Goal: Obtain resource: Download file/media

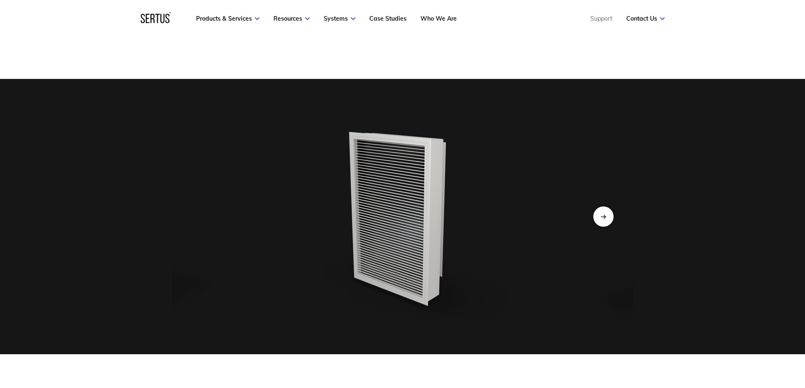
scroll to position [2054, 0]
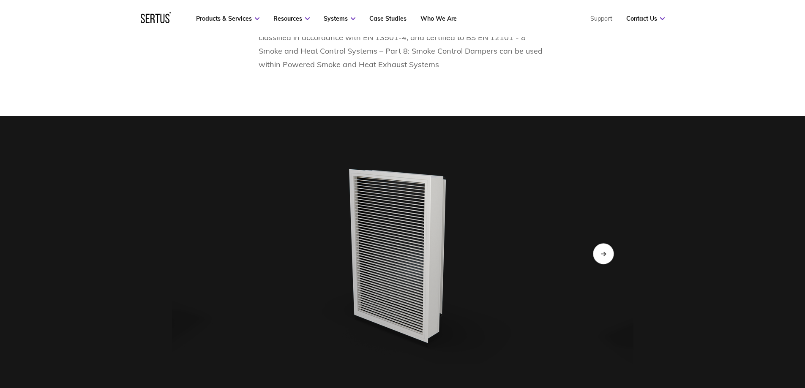
click at [605, 251] on icon "Next slide" at bounding box center [602, 253] width 5 height 5
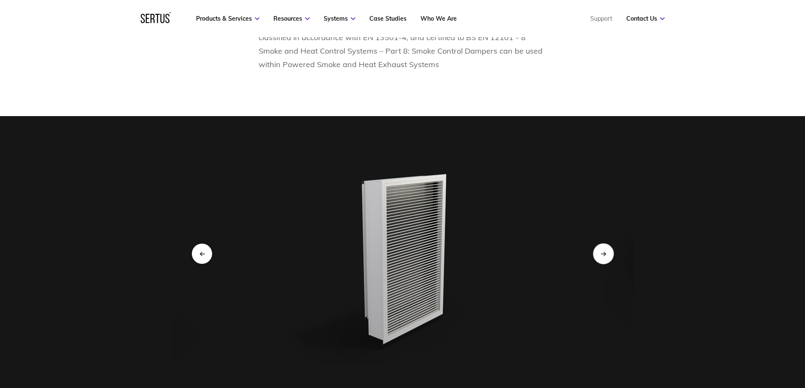
click at [605, 251] on icon "Next slide" at bounding box center [602, 253] width 5 height 5
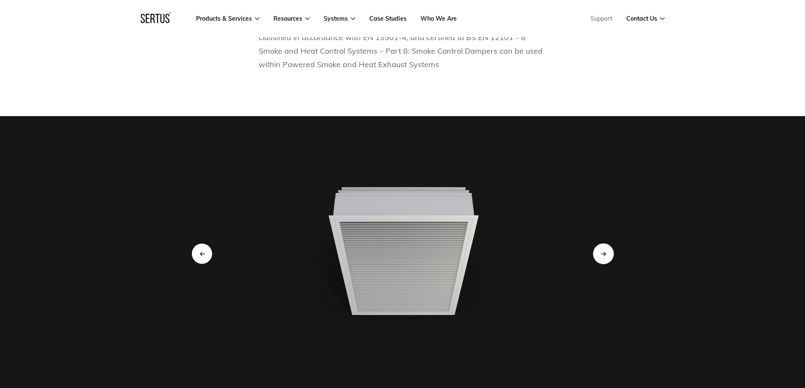
click at [605, 251] on icon "Next slide" at bounding box center [602, 253] width 5 height 5
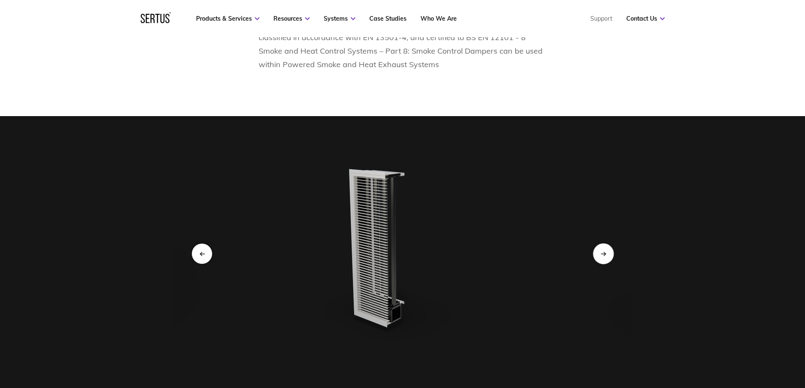
click at [605, 251] on icon "Next slide" at bounding box center [602, 253] width 5 height 5
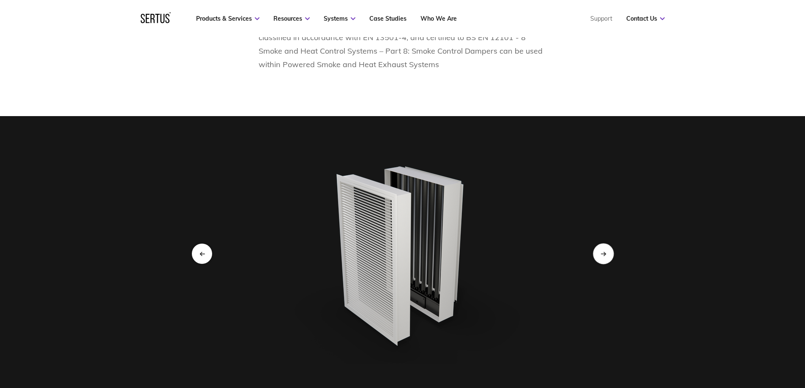
click at [605, 251] on icon "Next slide" at bounding box center [602, 253] width 5 height 5
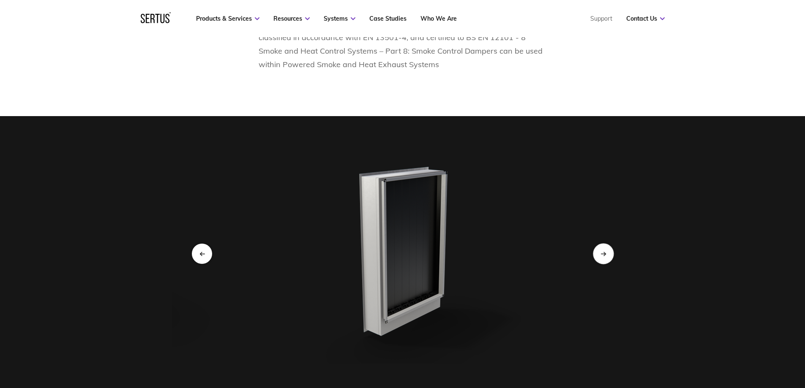
click at [605, 251] on icon "Next slide" at bounding box center [602, 253] width 5 height 5
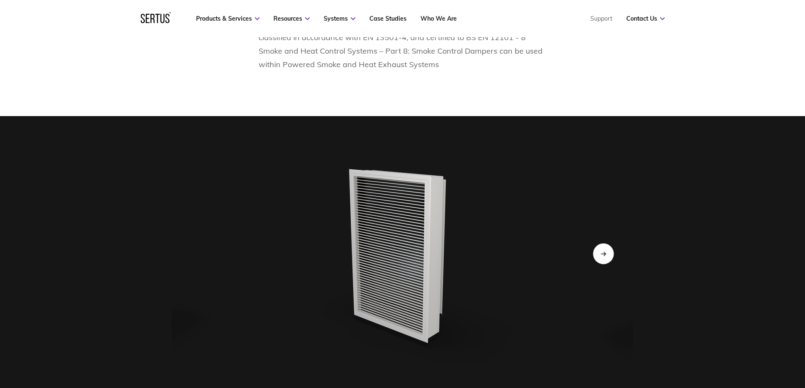
click at [605, 251] on icon "Next slide" at bounding box center [602, 253] width 5 height 5
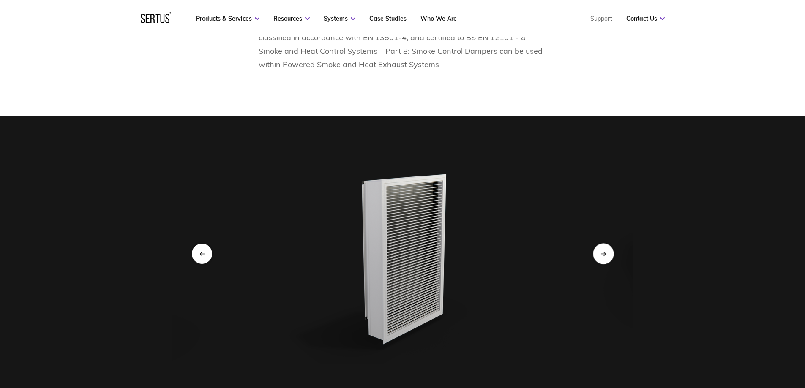
click at [605, 251] on icon "Next slide" at bounding box center [602, 253] width 5 height 5
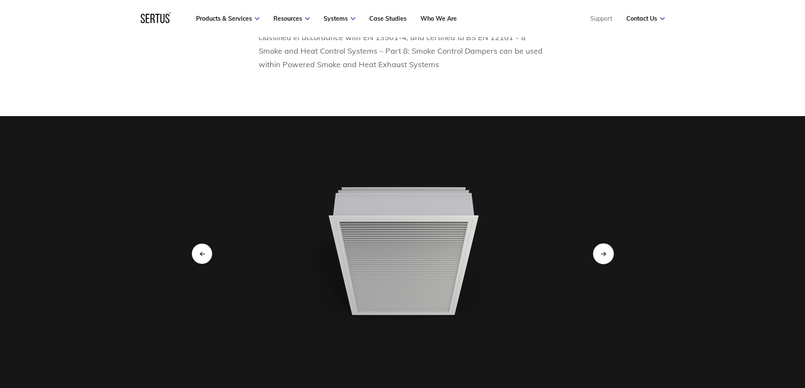
click at [605, 251] on icon "Next slide" at bounding box center [602, 253] width 5 height 5
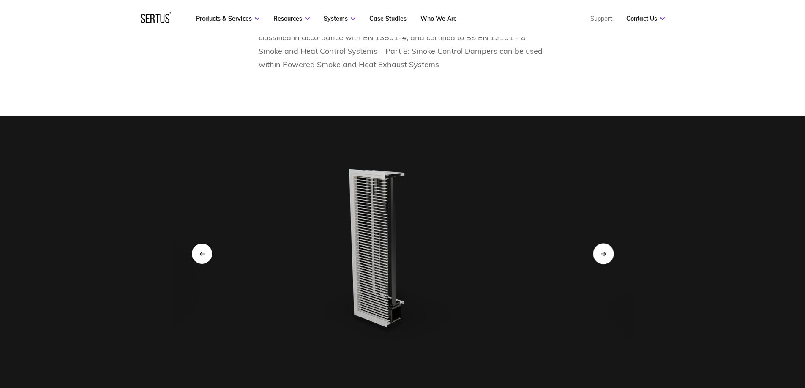
click at [605, 251] on icon "Next slide" at bounding box center [602, 253] width 5 height 5
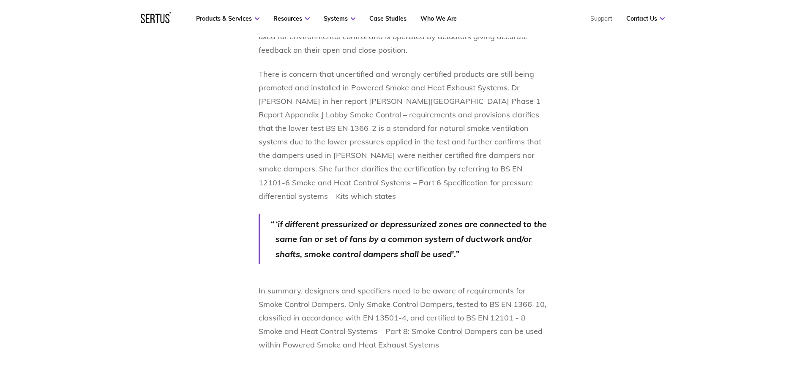
scroll to position [1758, 0]
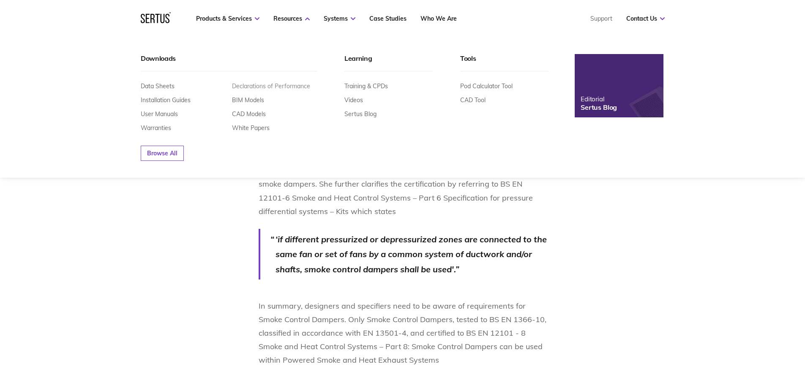
click at [287, 87] on link "Declarations of Performance" at bounding box center [271, 86] width 78 height 8
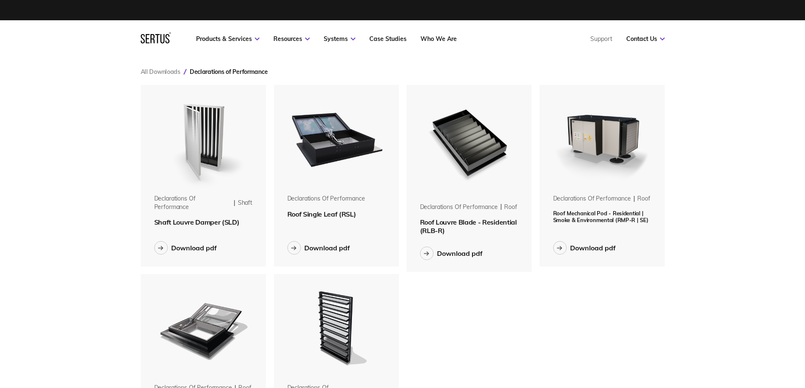
scroll to position [390, 537]
click at [205, 174] on img at bounding box center [203, 138] width 106 height 106
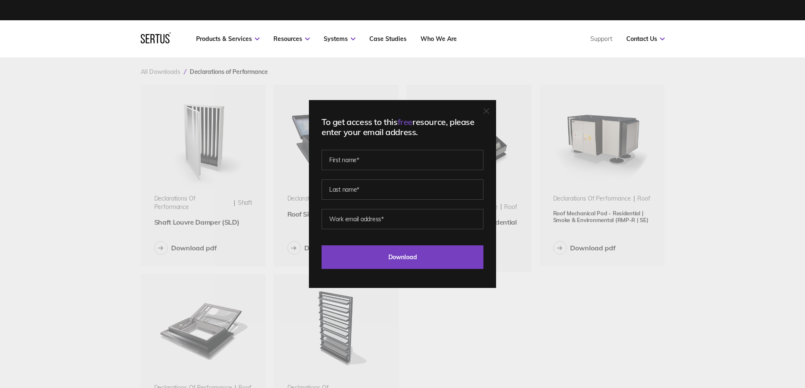
click at [540, 329] on div "To get access to this free resource, please enter your email address. Last Down…" at bounding box center [402, 194] width 805 height 388
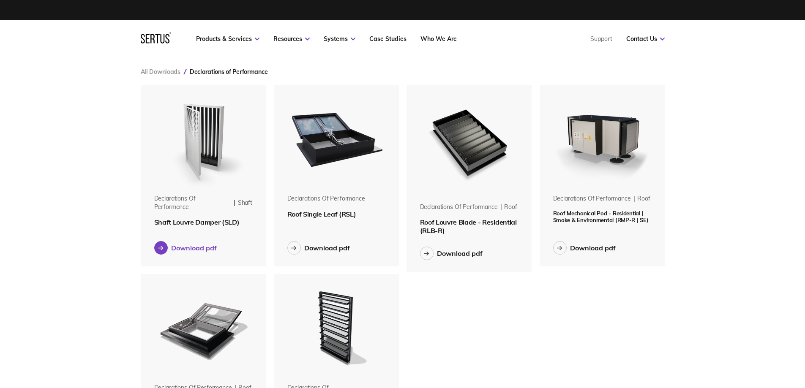
click at [198, 248] on div "Download pdf" at bounding box center [194, 248] width 46 height 8
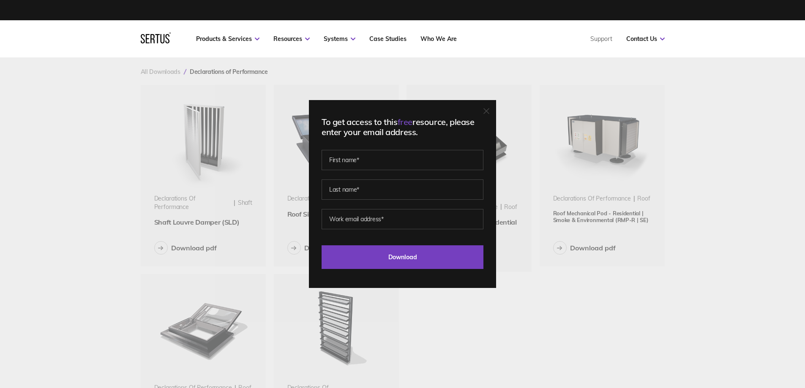
click at [564, 308] on div "To get access to this free resource, please enter your email address. Last Down…" at bounding box center [402, 194] width 805 height 388
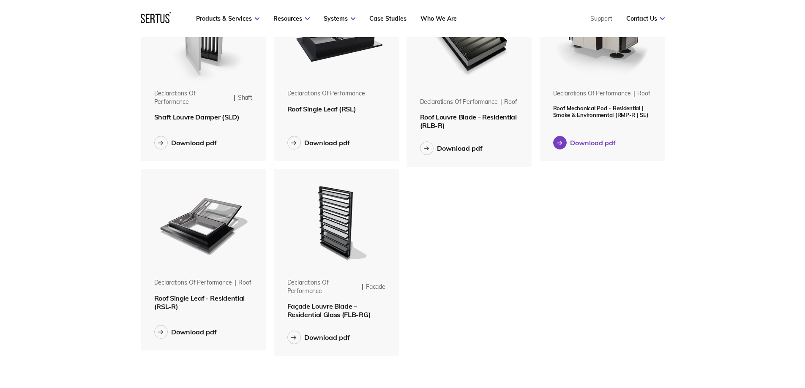
scroll to position [0, 0]
